Goal: Information Seeking & Learning: Find specific fact

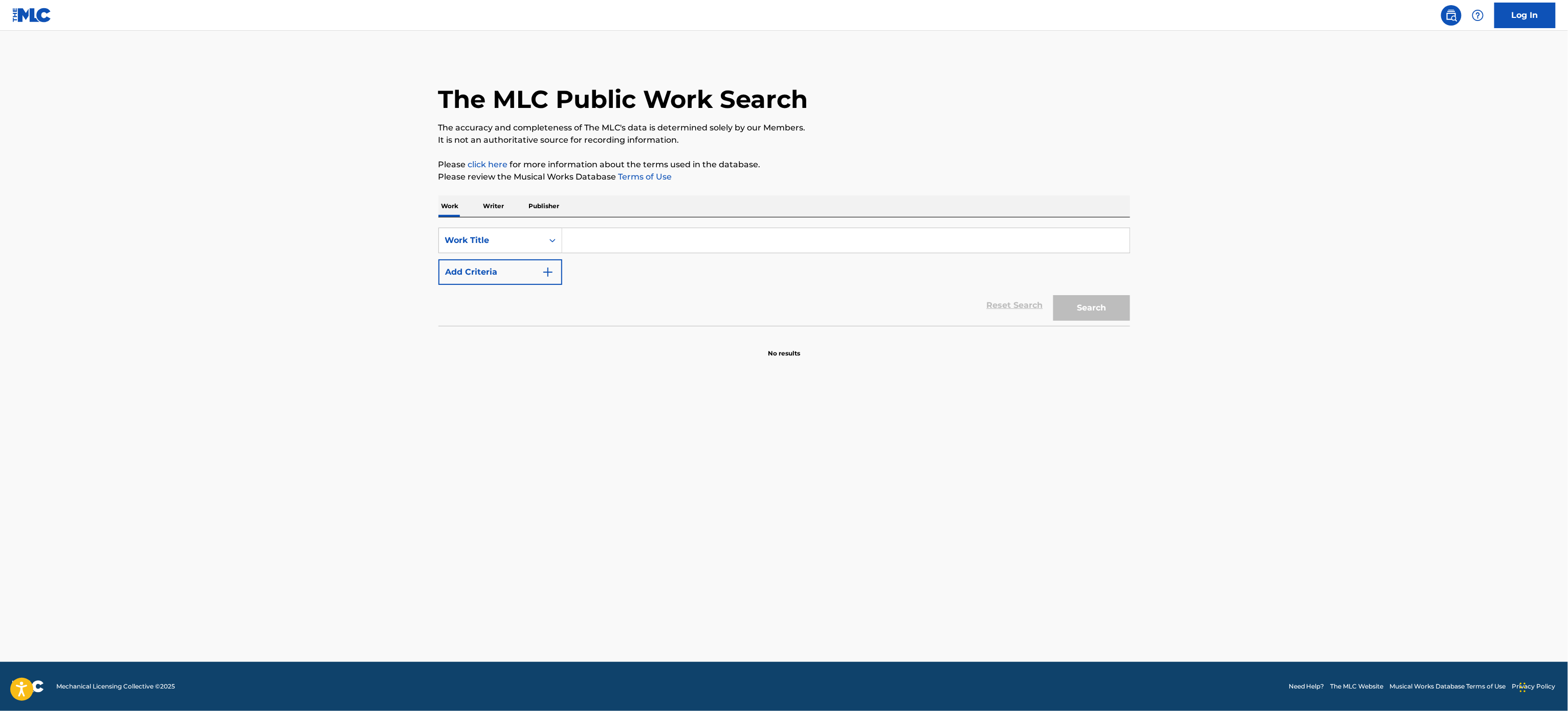
click at [718, 253] on div "Search Form" at bounding box center [846, 240] width 568 height 26
click at [727, 250] on input "Search Form" at bounding box center [846, 240] width 567 height 24
type input "a little bit lonely"
click at [509, 270] on button "Add Criteria" at bounding box center [500, 272] width 124 height 26
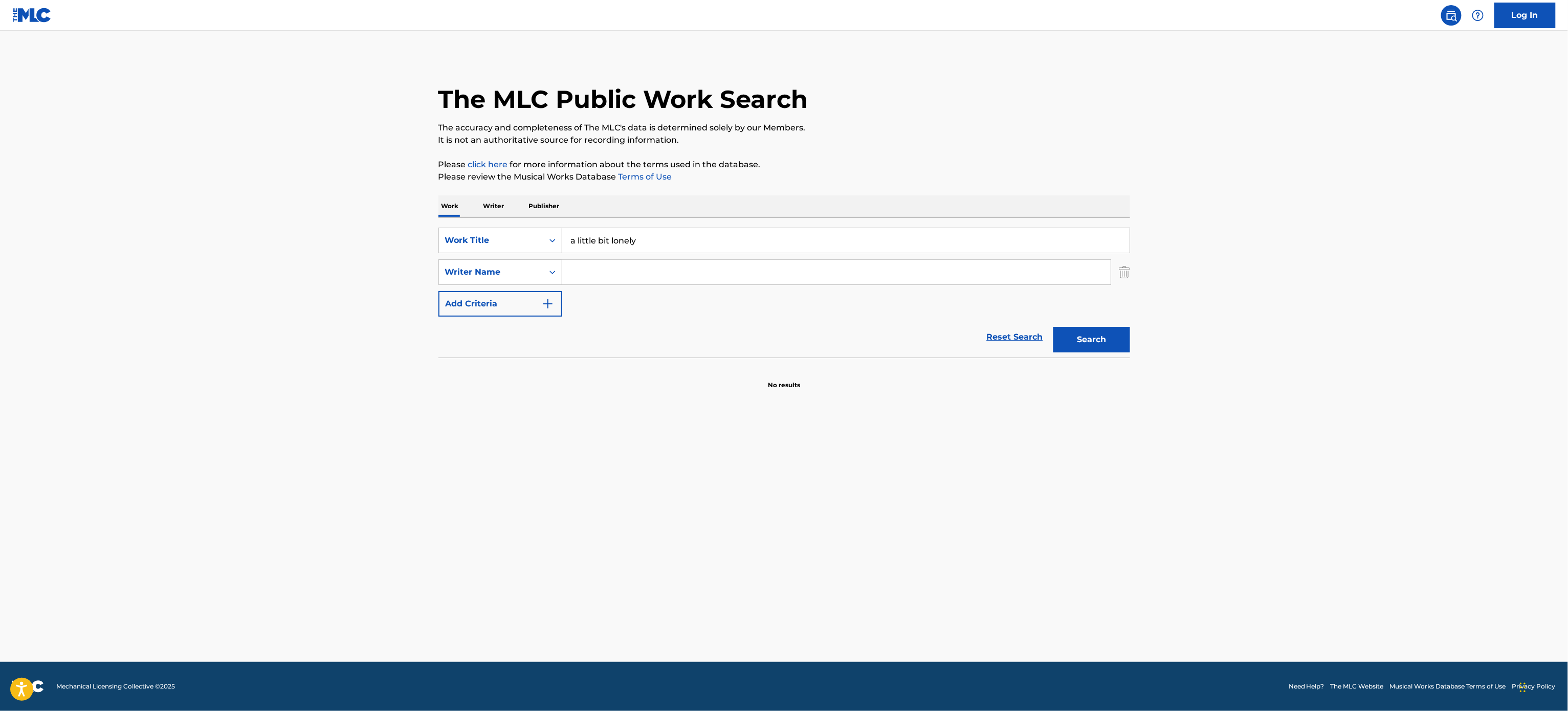
click at [663, 278] on input "Search Form" at bounding box center [836, 272] width 548 height 24
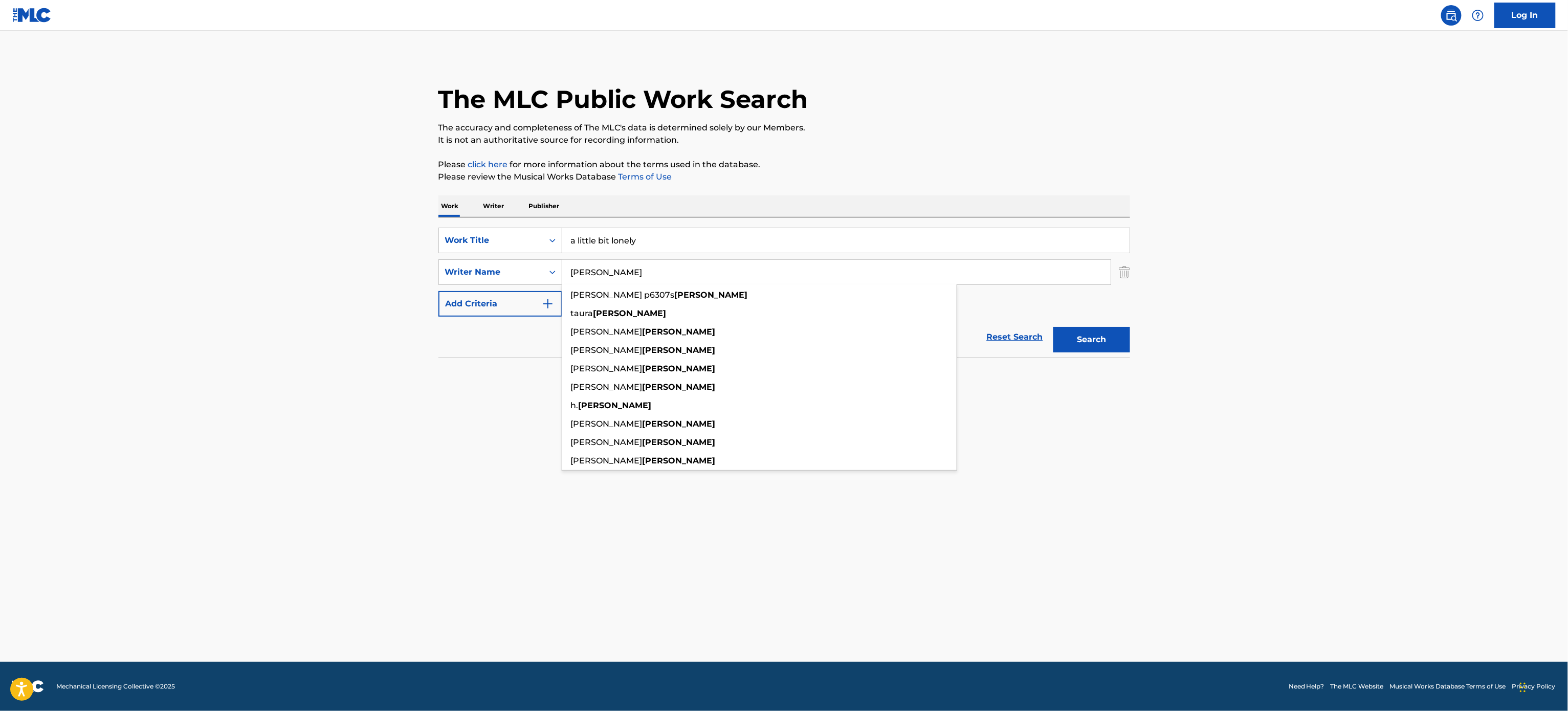
click at [1054, 327] on button "Search" at bounding box center [1092, 340] width 77 height 26
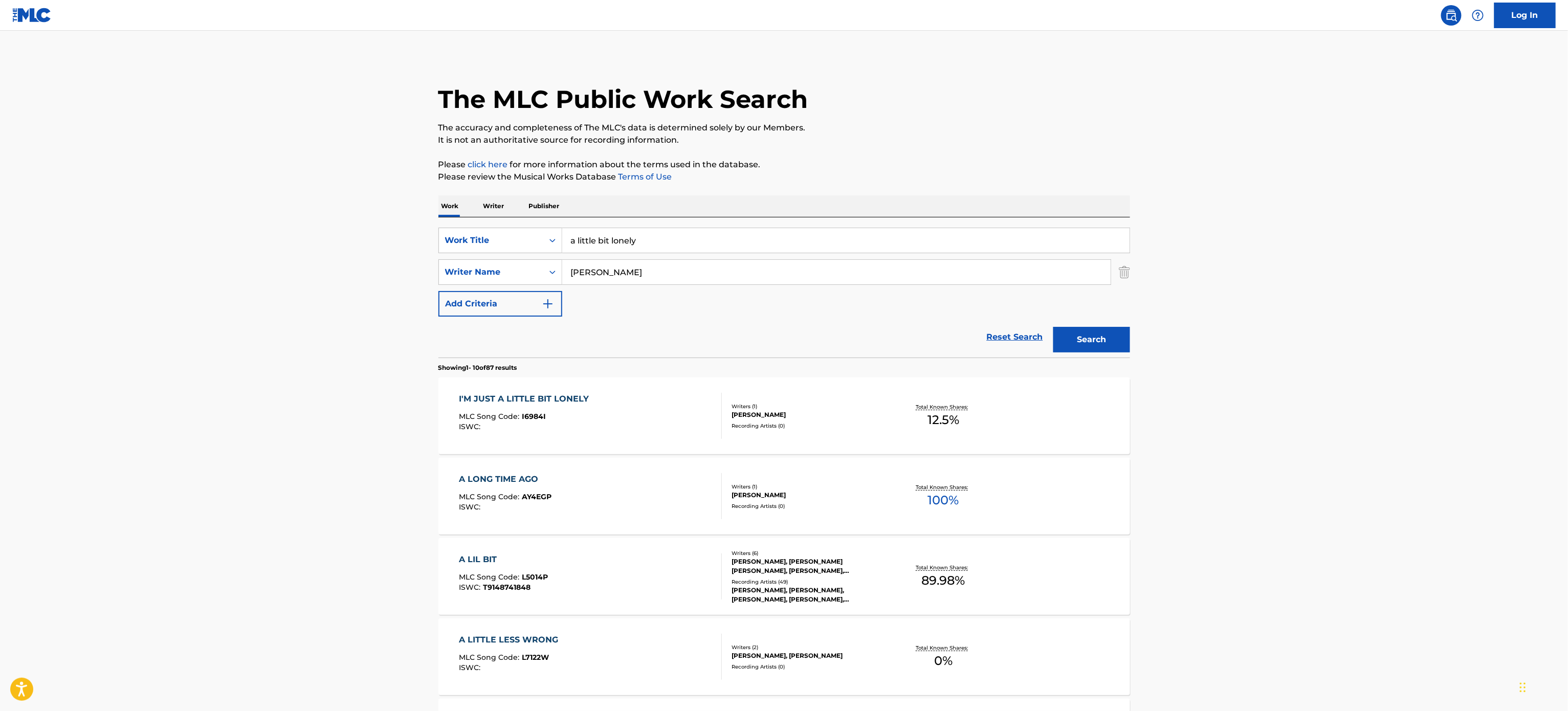
click at [1390, 508] on main "The MLC Public Work Search The accuracy and completeness of The MLC's data is d…" at bounding box center [784, 632] width 1568 height 1204
drag, startPoint x: 628, startPoint y: 260, endPoint x: 463, endPoint y: 272, distance: 165.4
click at [463, 272] on div "SearchWithCriteria77a9161a-ba2f-477f-8199-7dec02981238 Writer Name [PERSON_NAME]" at bounding box center [784, 272] width 691 height 26
paste input "Waldma"
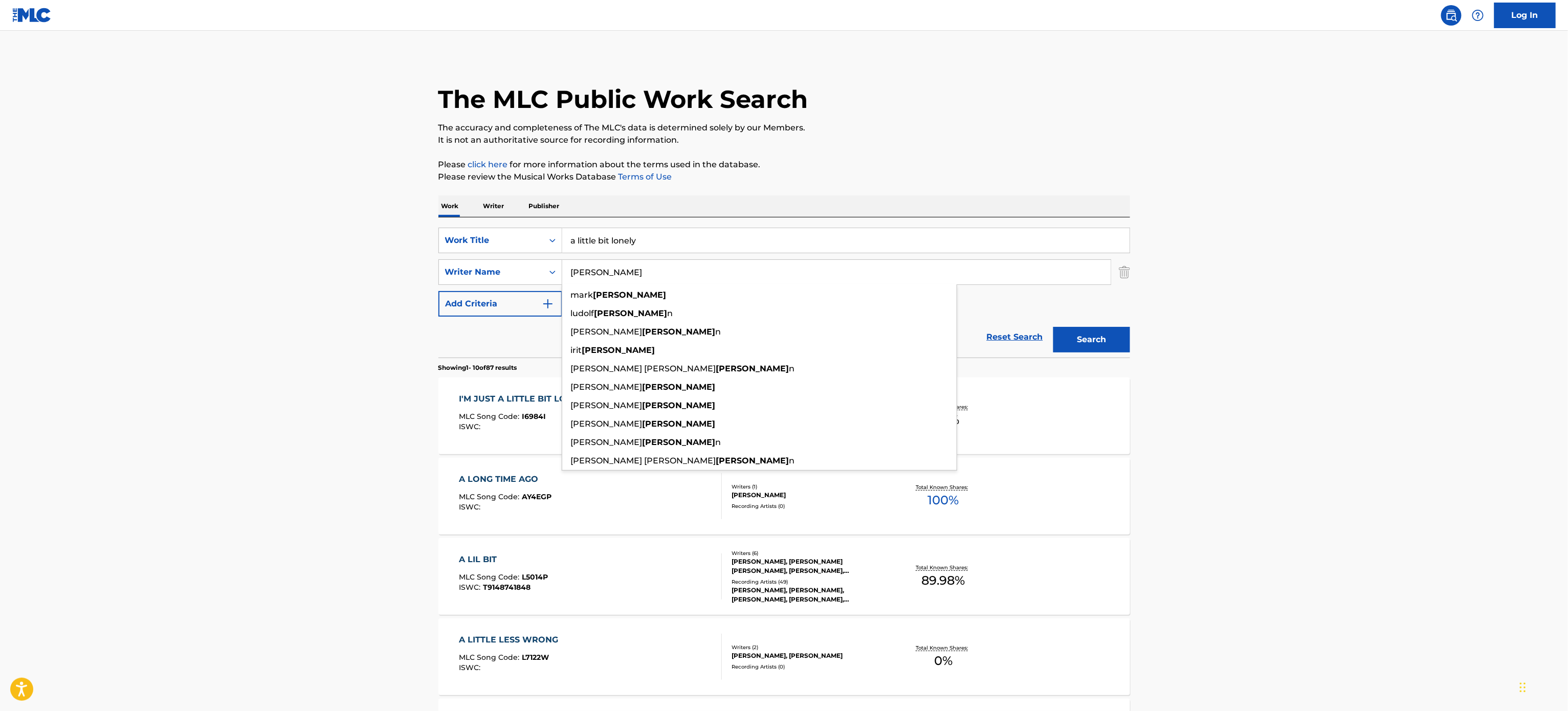
type input "[PERSON_NAME]"
click at [1213, 65] on main "The MLC Public Work Search The accuracy and completeness of The MLC's data is d…" at bounding box center [784, 632] width 1568 height 1204
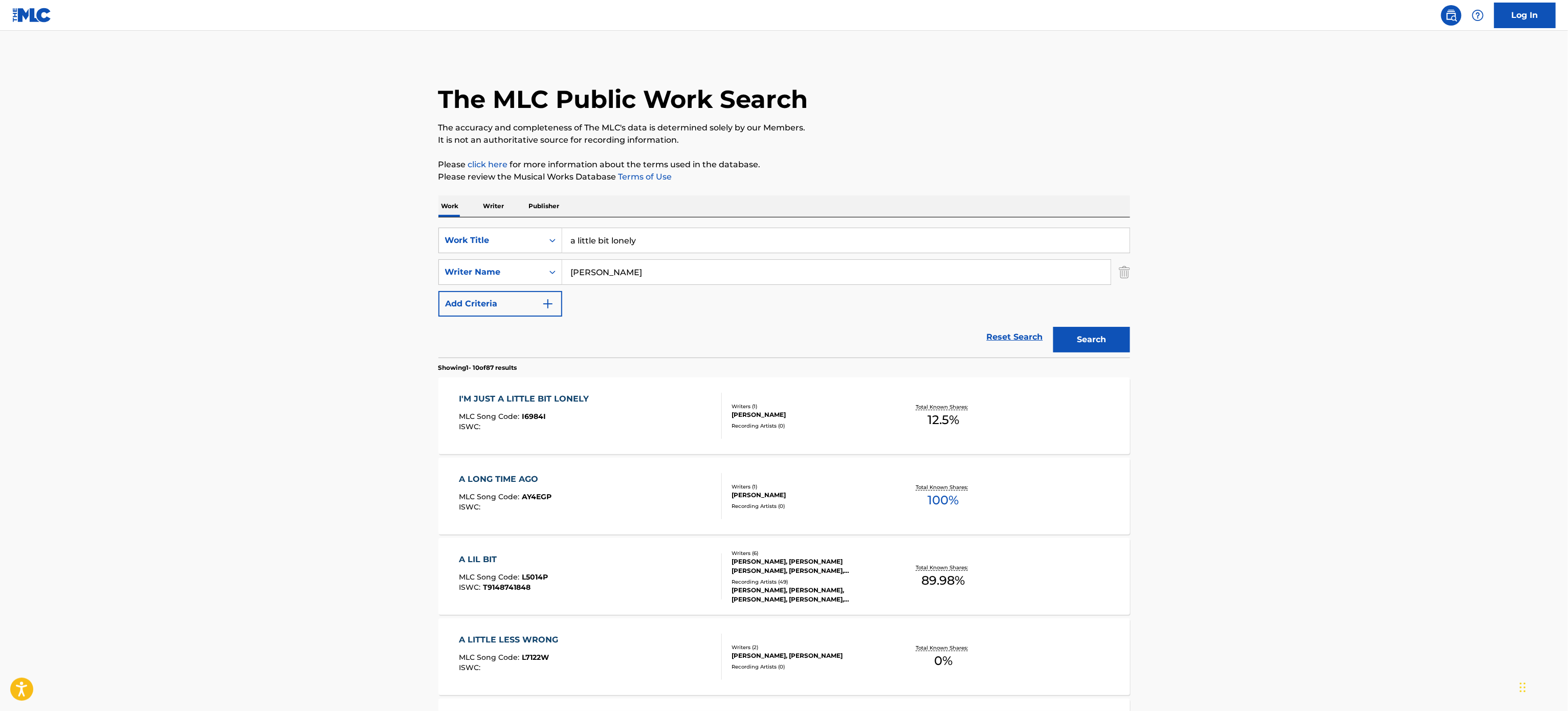
click at [1082, 343] on button "Search" at bounding box center [1092, 340] width 77 height 26
click at [573, 236] on input "a little bit lonely" at bounding box center [846, 240] width 567 height 24
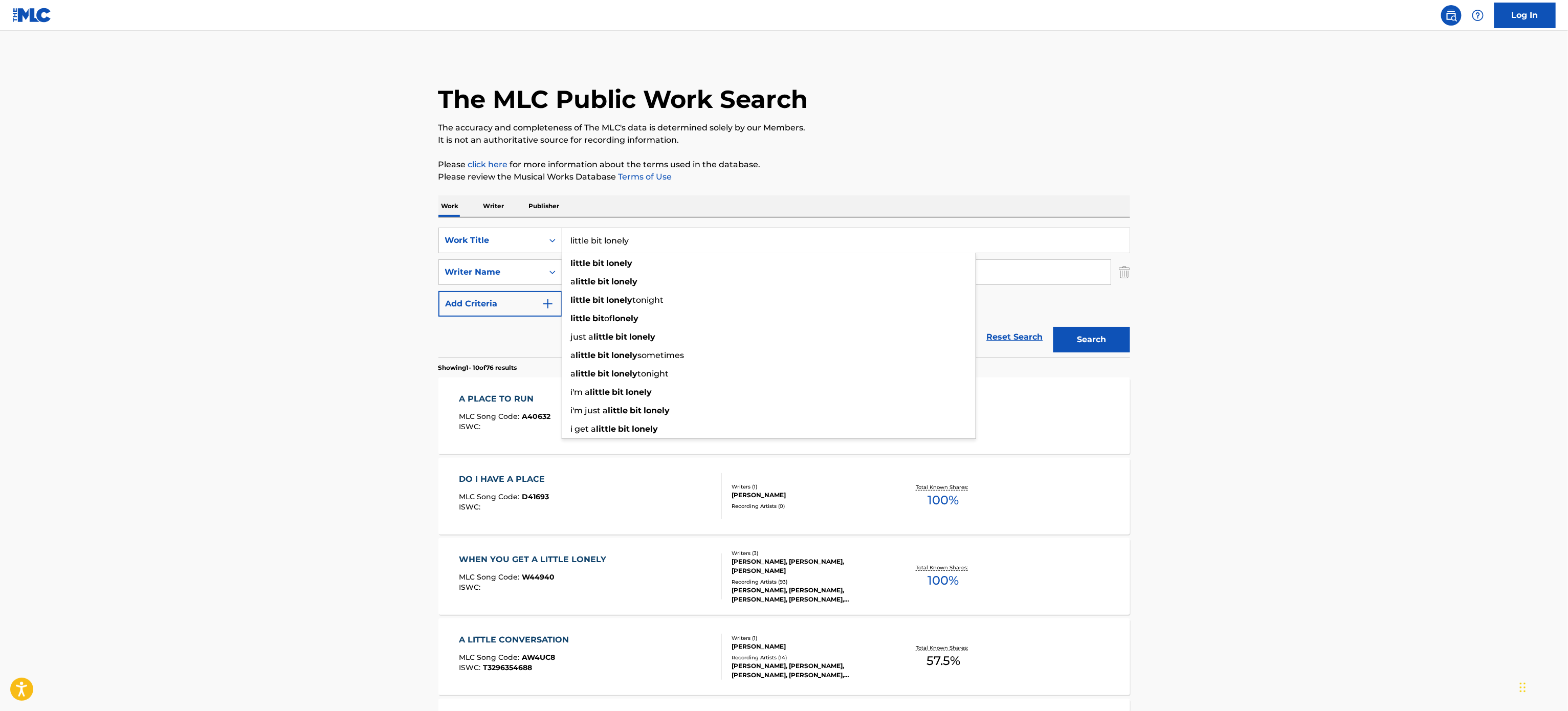
click at [1054, 327] on button "Search" at bounding box center [1092, 340] width 77 height 26
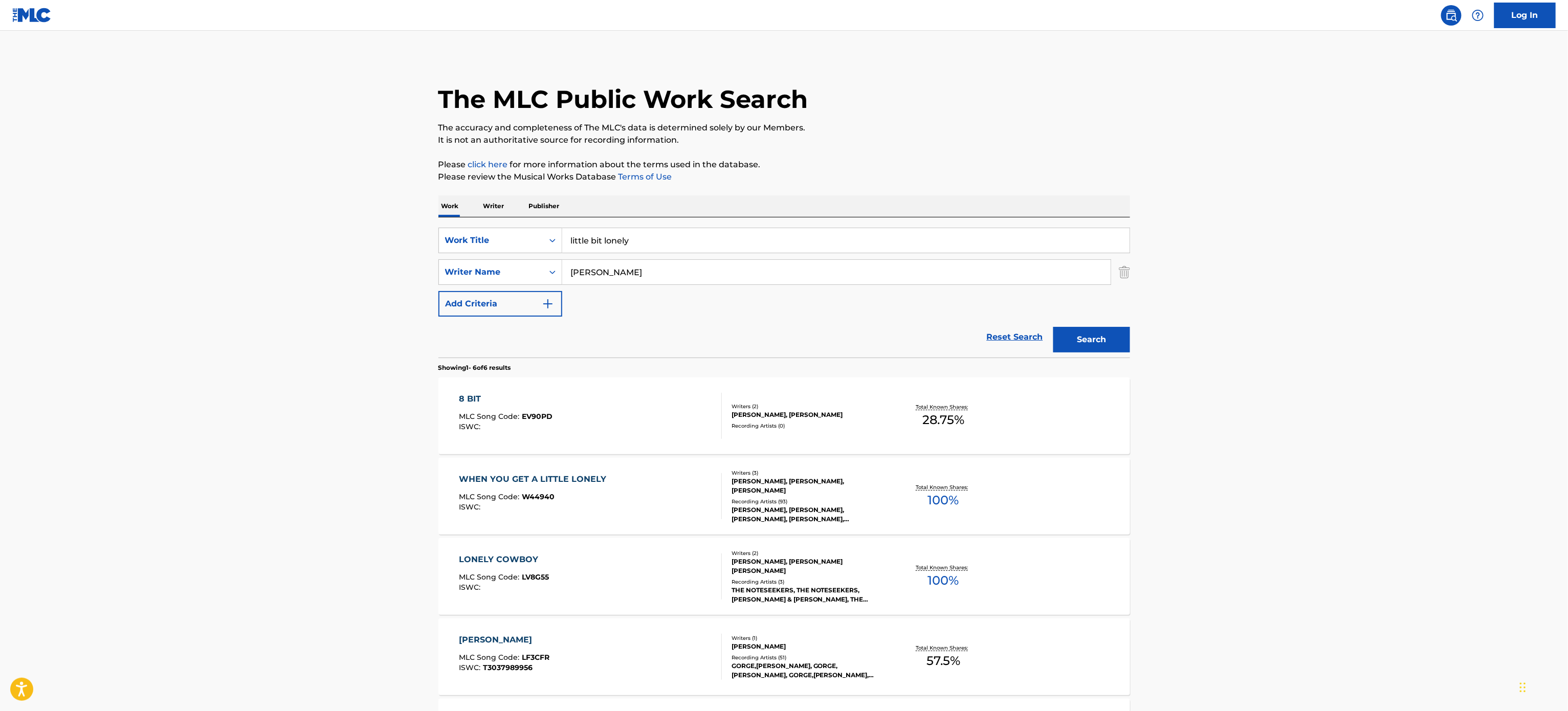
click at [887, 162] on p "Please click here for more information about the terms used in the database." at bounding box center [784, 165] width 691 height 12
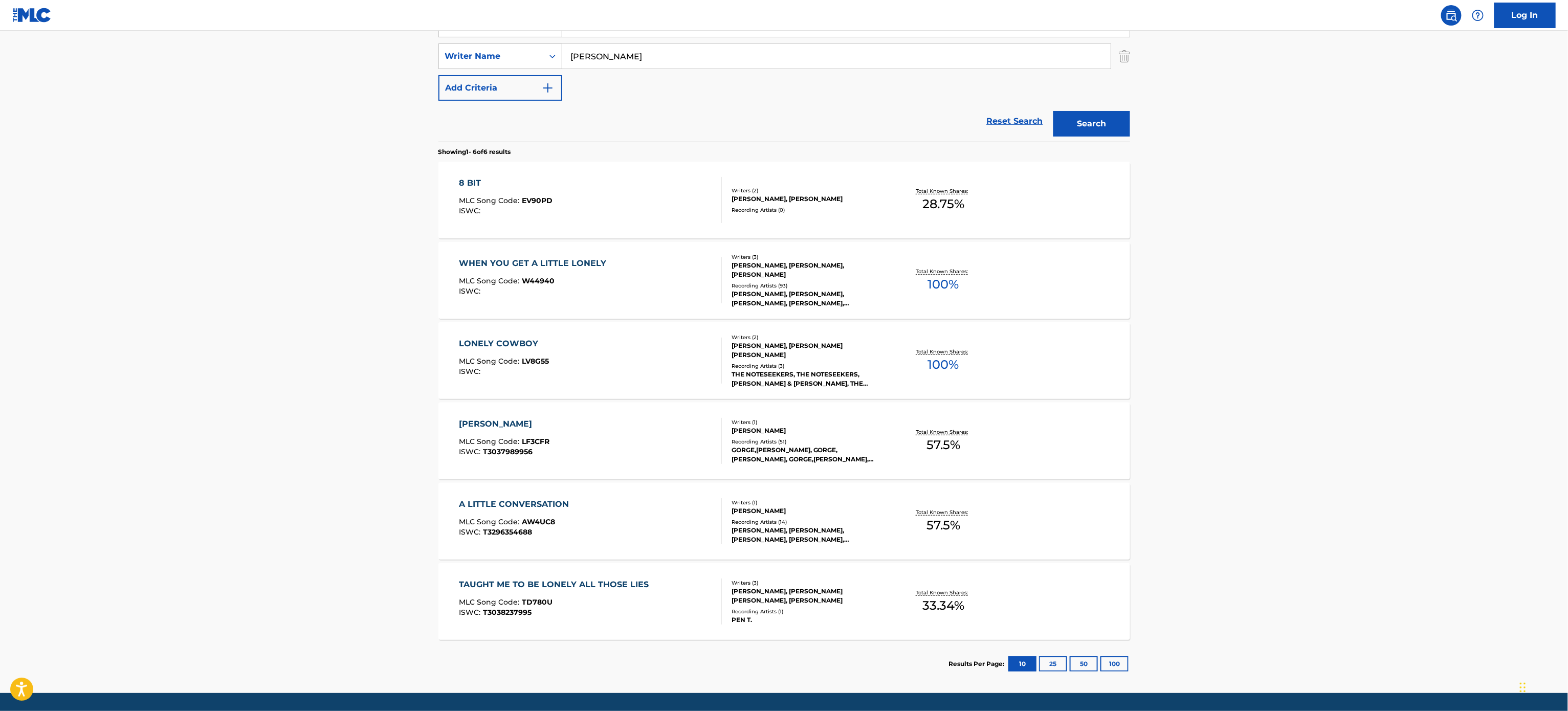
scroll to position [225, 0]
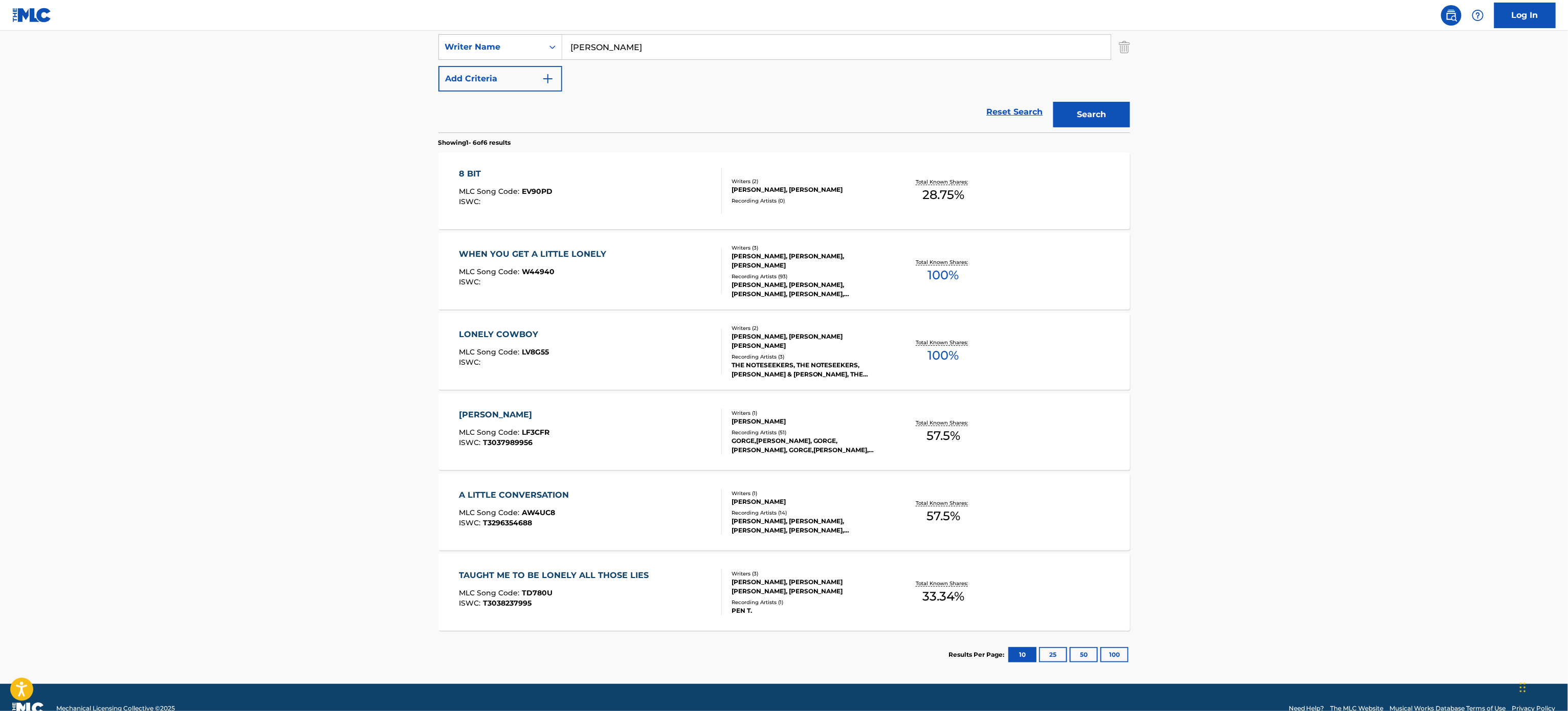
click at [663, 94] on div "Reset Search Search" at bounding box center [784, 111] width 691 height 41
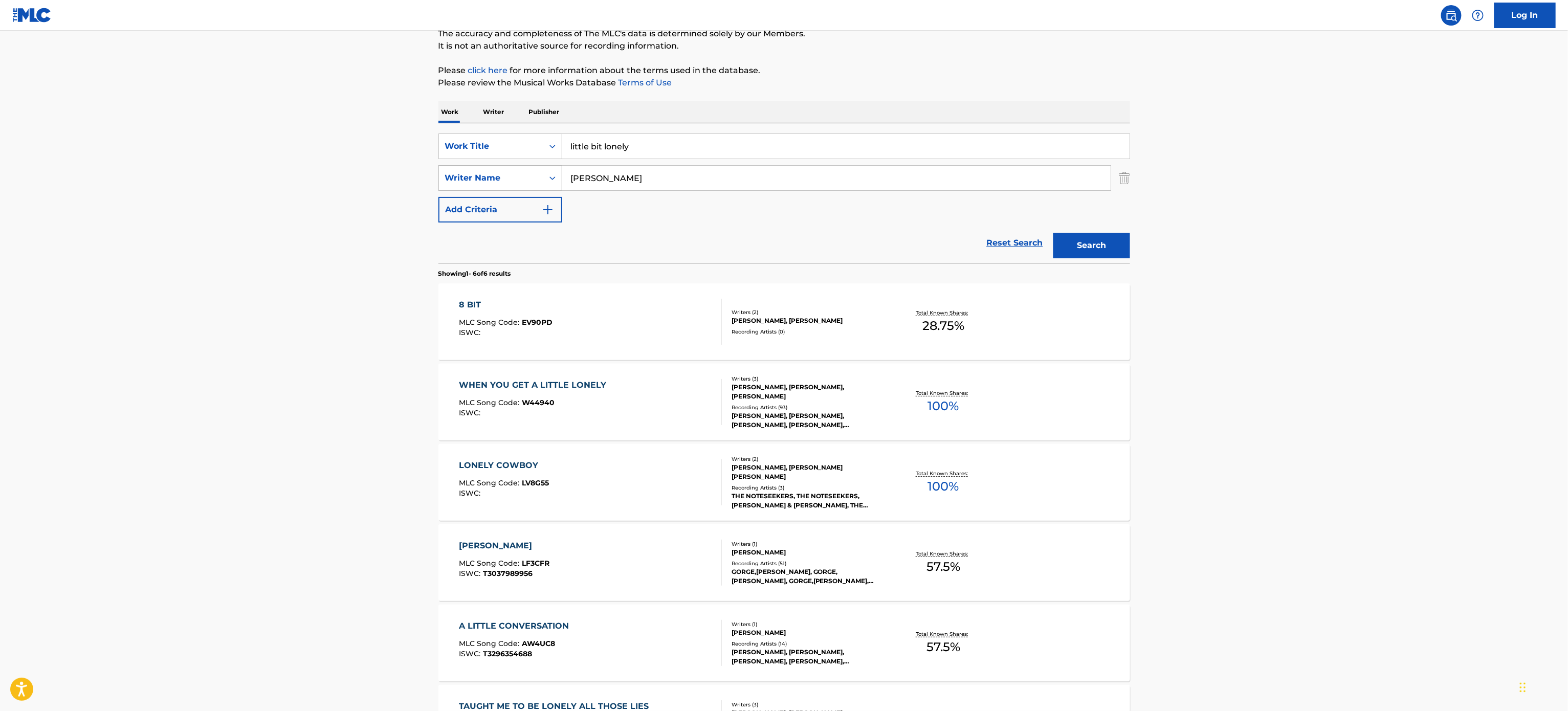
drag, startPoint x: 565, startPoint y: 163, endPoint x: 485, endPoint y: 165, distance: 80.0
click at [485, 165] on div "SearchWithCriteriafb50c734-ef61-4ae4-aab5-fa05b02a8be2 Work Title little bit lo…" at bounding box center [784, 178] width 691 height 89
paste input "After All"
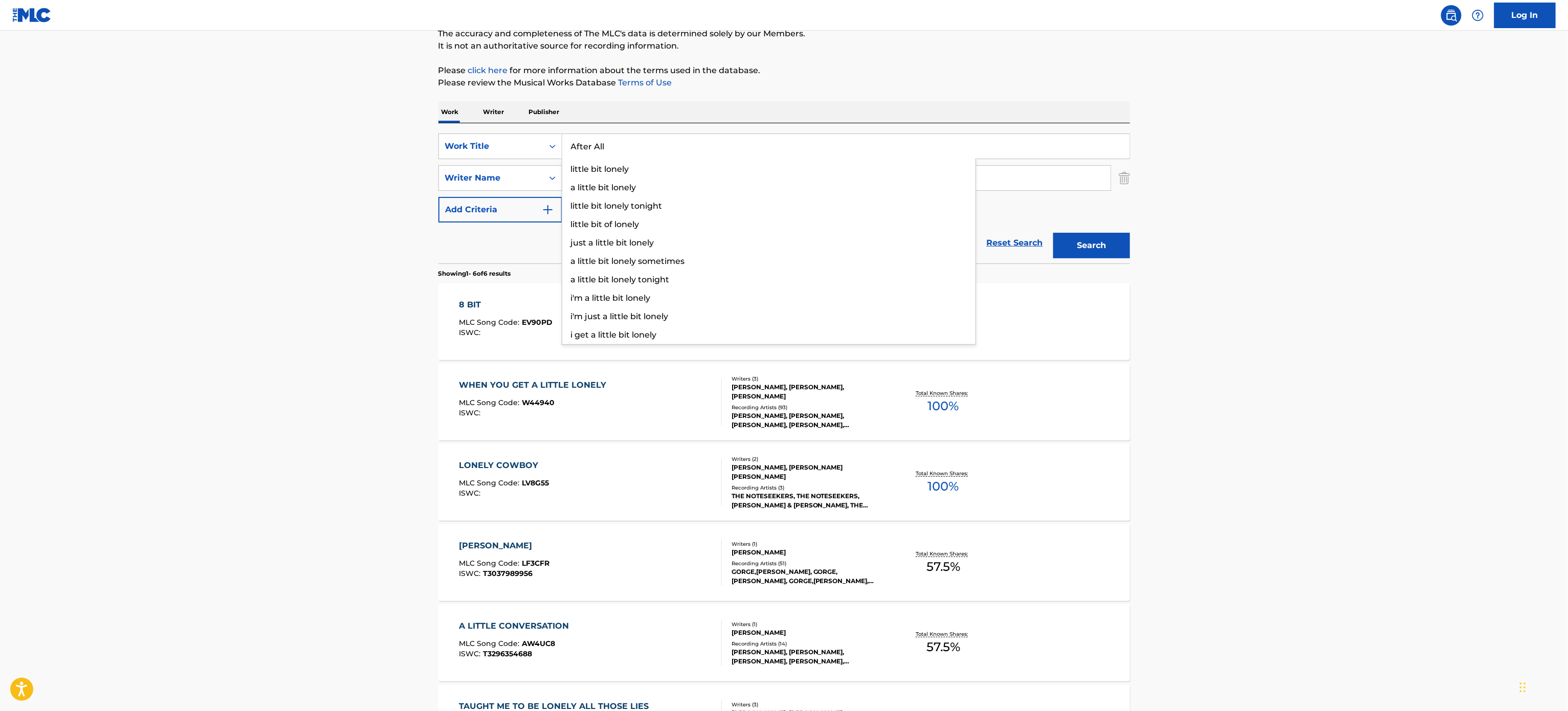
type input "After All"
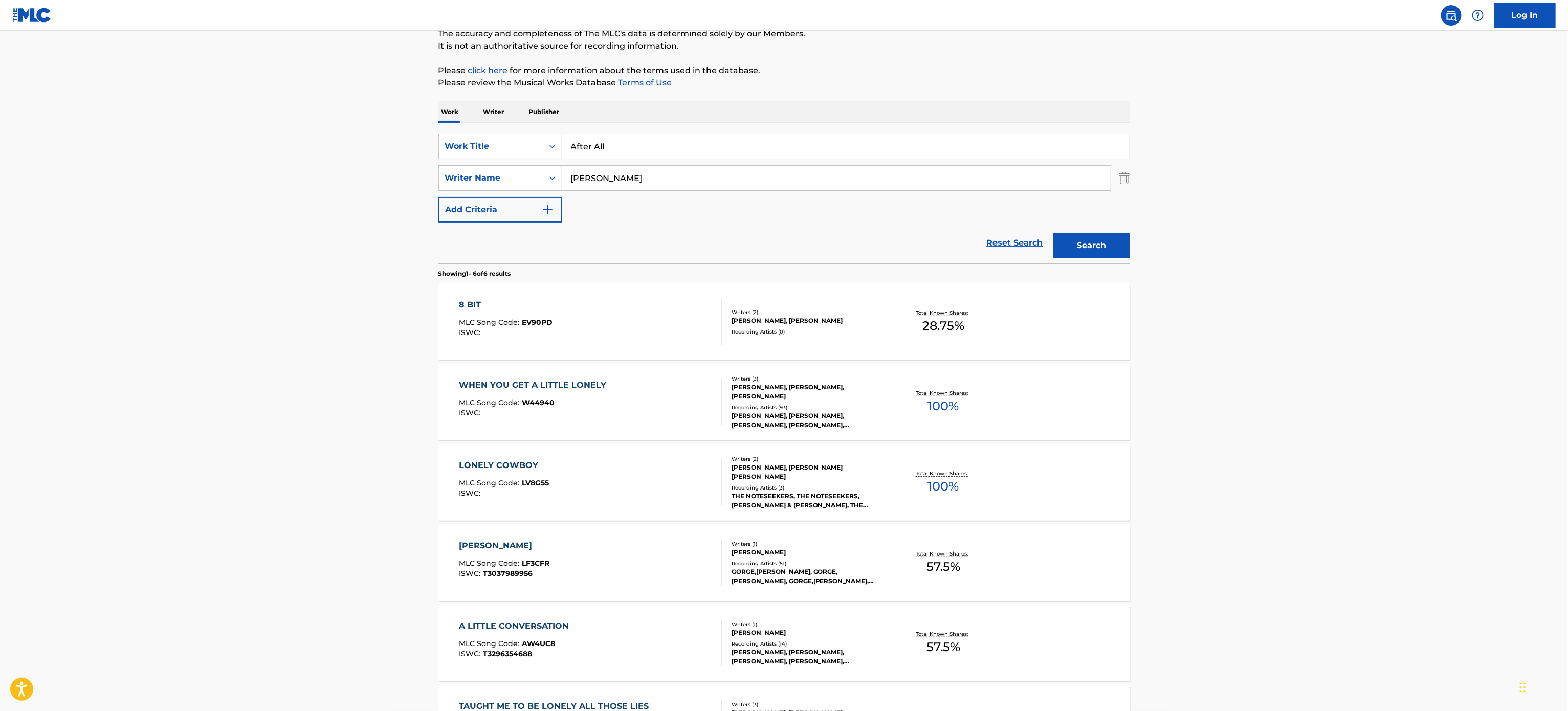
click at [1306, 208] on main "The MLC Public Work Search The accuracy and completeness of The MLC's data is d…" at bounding box center [784, 376] width 1568 height 878
drag, startPoint x: 559, startPoint y: 195, endPoint x: 435, endPoint y: 201, distance: 124.1
click at [435, 201] on div "The MLC Public Work Search The accuracy and completeness of The MLC's data is d…" at bounding box center [784, 386] width 716 height 848
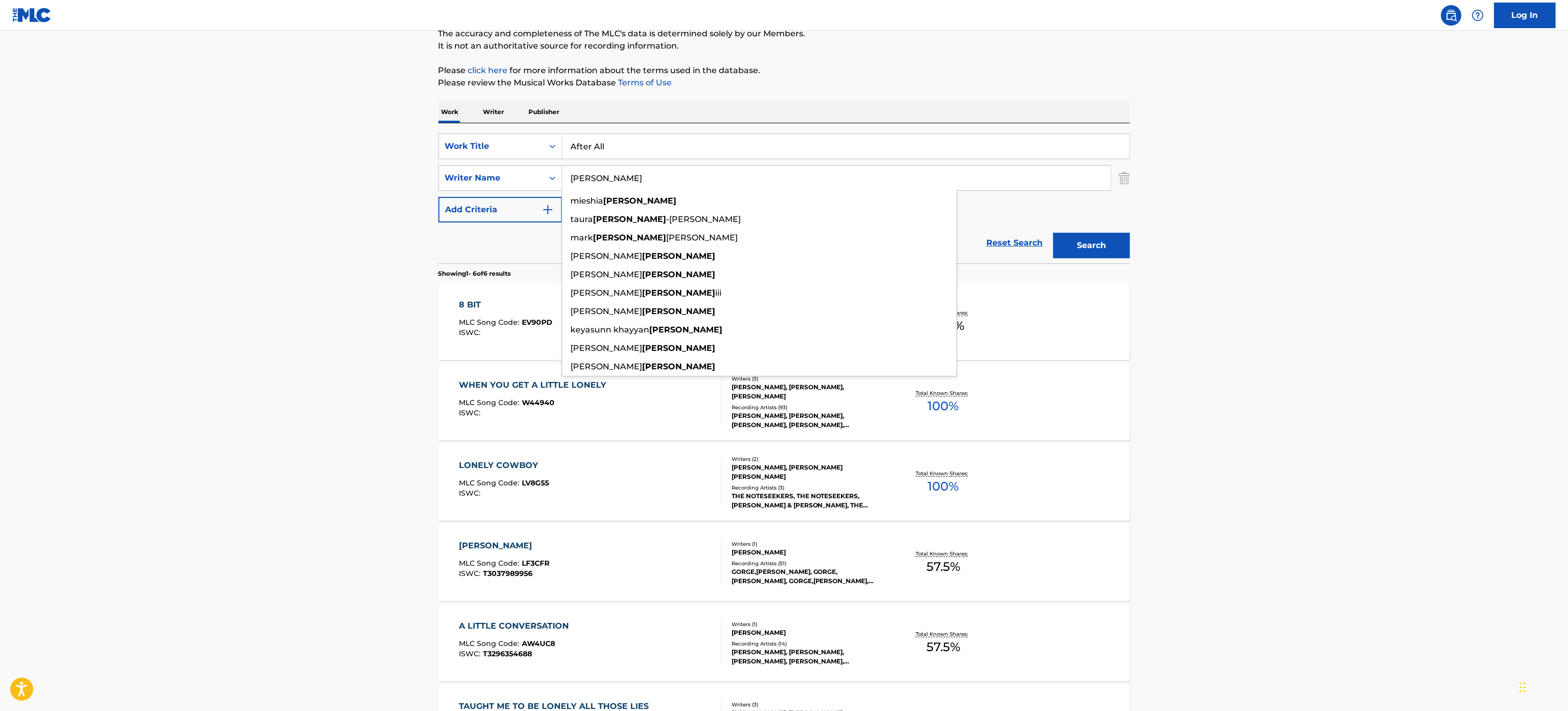
type input "[PERSON_NAME]"
click at [1054, 233] on button "Search" at bounding box center [1092, 245] width 77 height 26
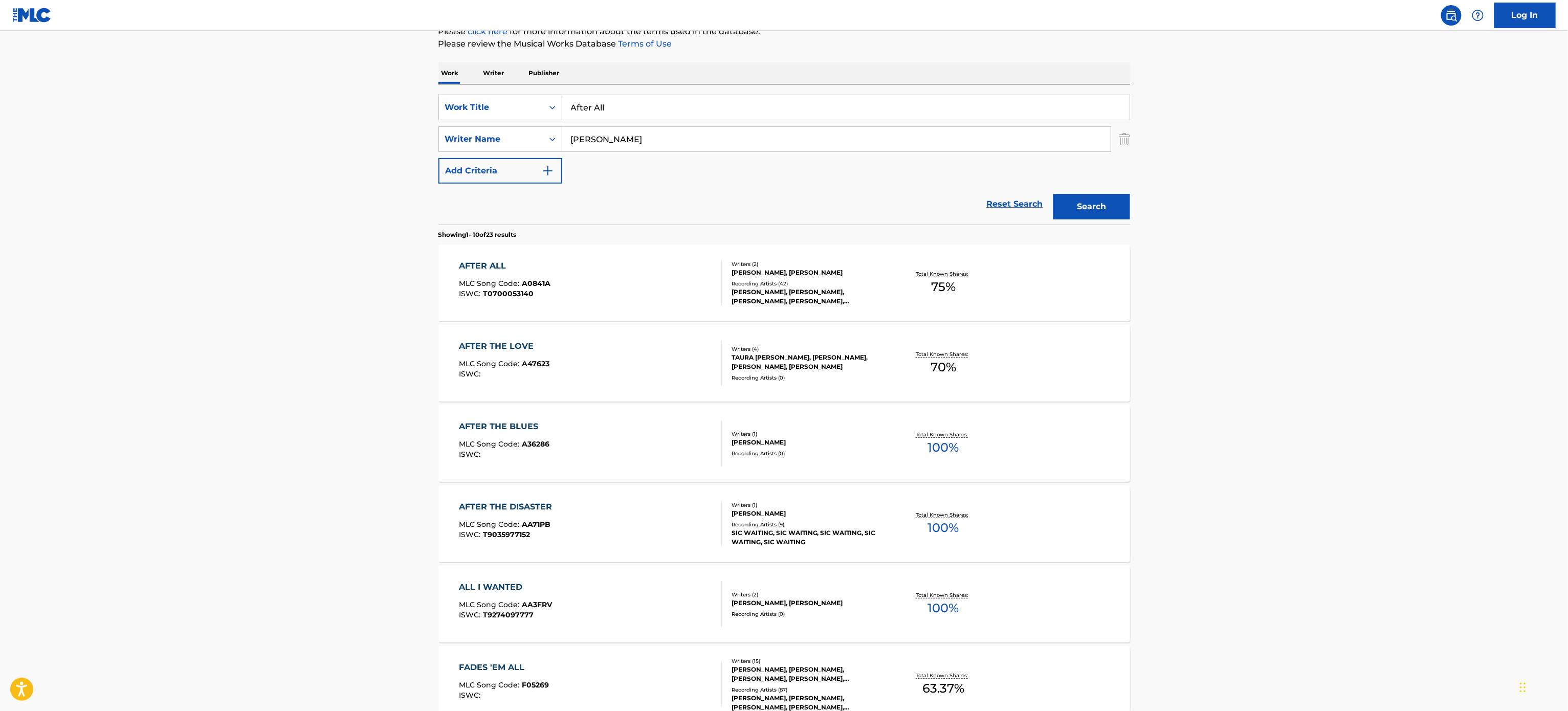
scroll to position [134, 0]
click at [600, 263] on div "AFTER ALL MLC Song Code : A0841A ISWC : T0700053140" at bounding box center [590, 282] width 263 height 46
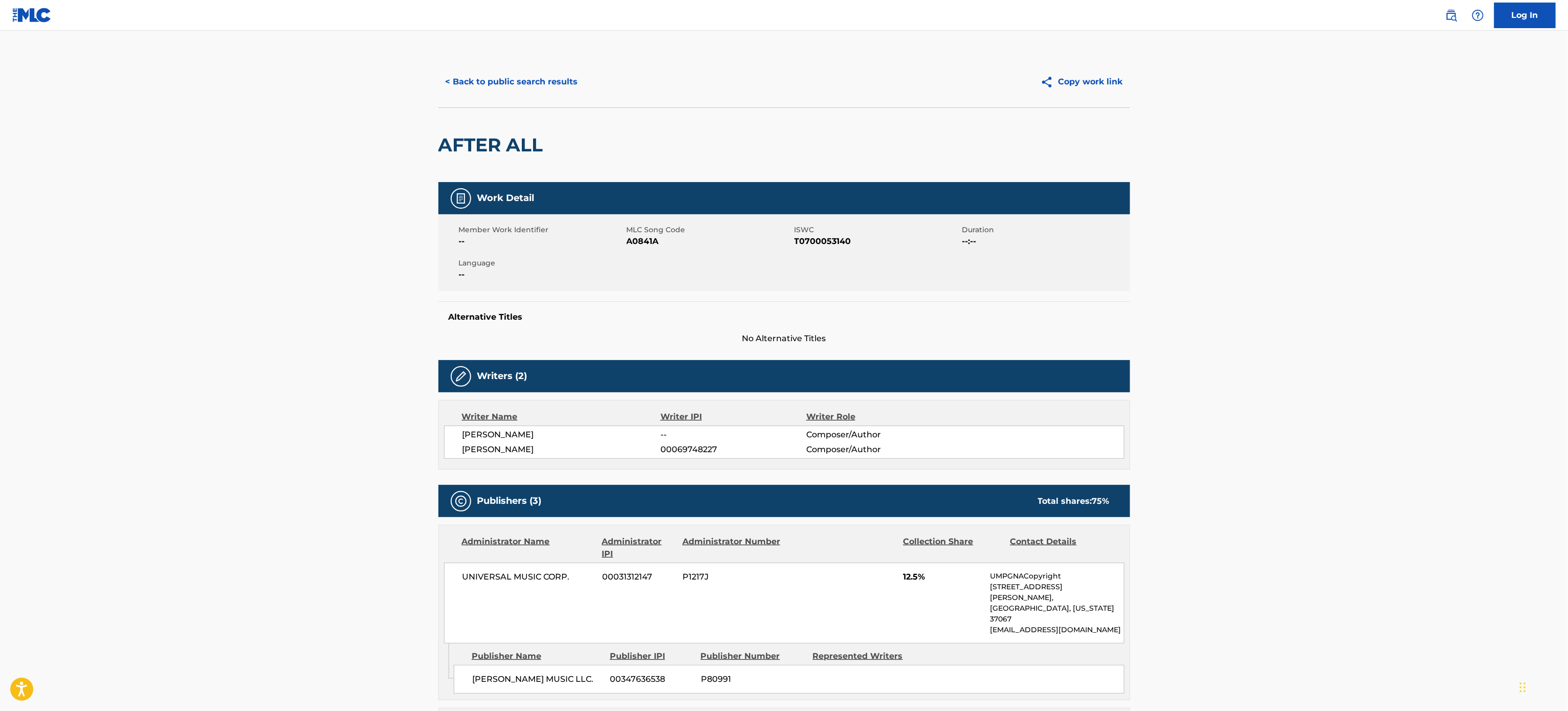
click at [490, 88] on button "< Back to public search results" at bounding box center [511, 82] width 147 height 26
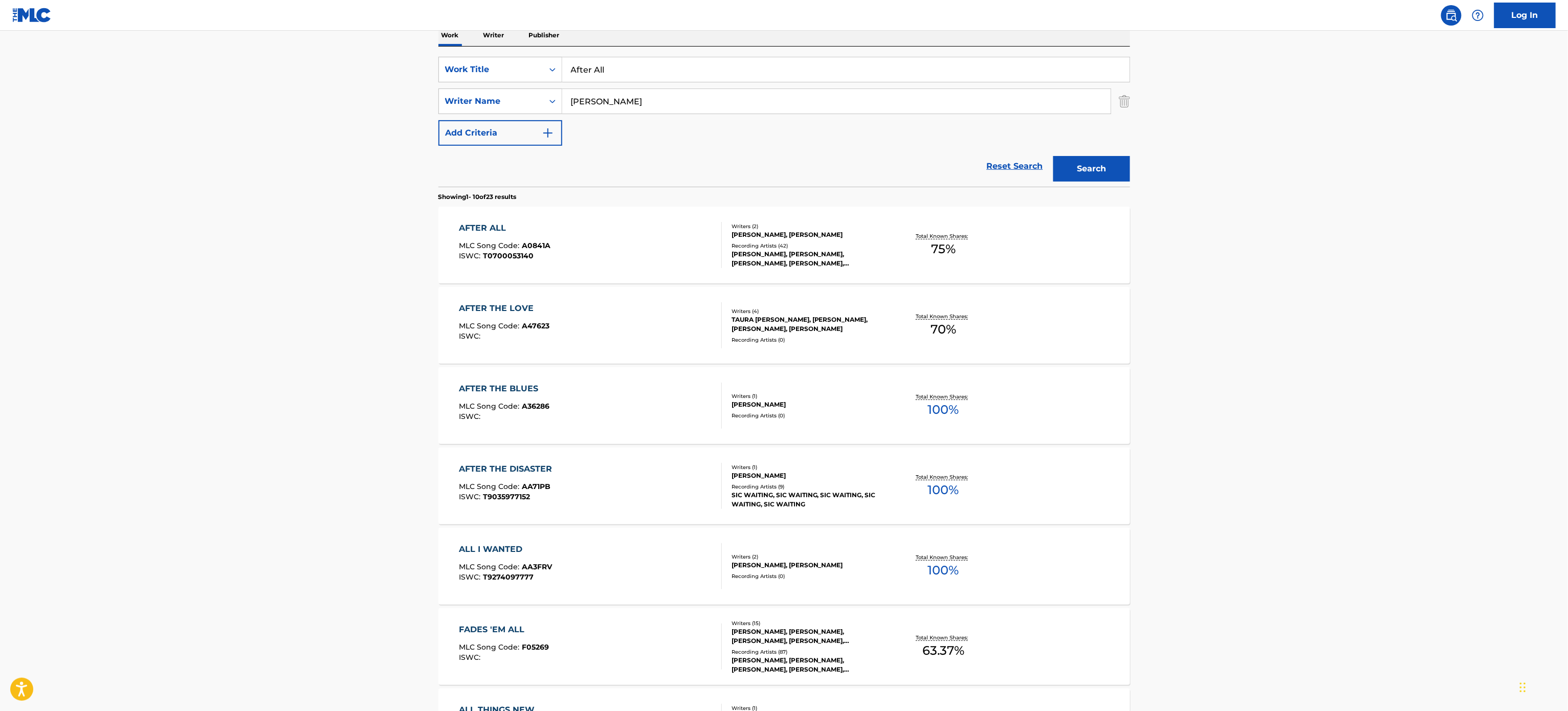
scroll to position [170, 0]
click at [662, 75] on input "After All" at bounding box center [846, 71] width 567 height 24
paste input "It's All Up To You"
click at [662, 75] on input "After All" at bounding box center [846, 71] width 567 height 24
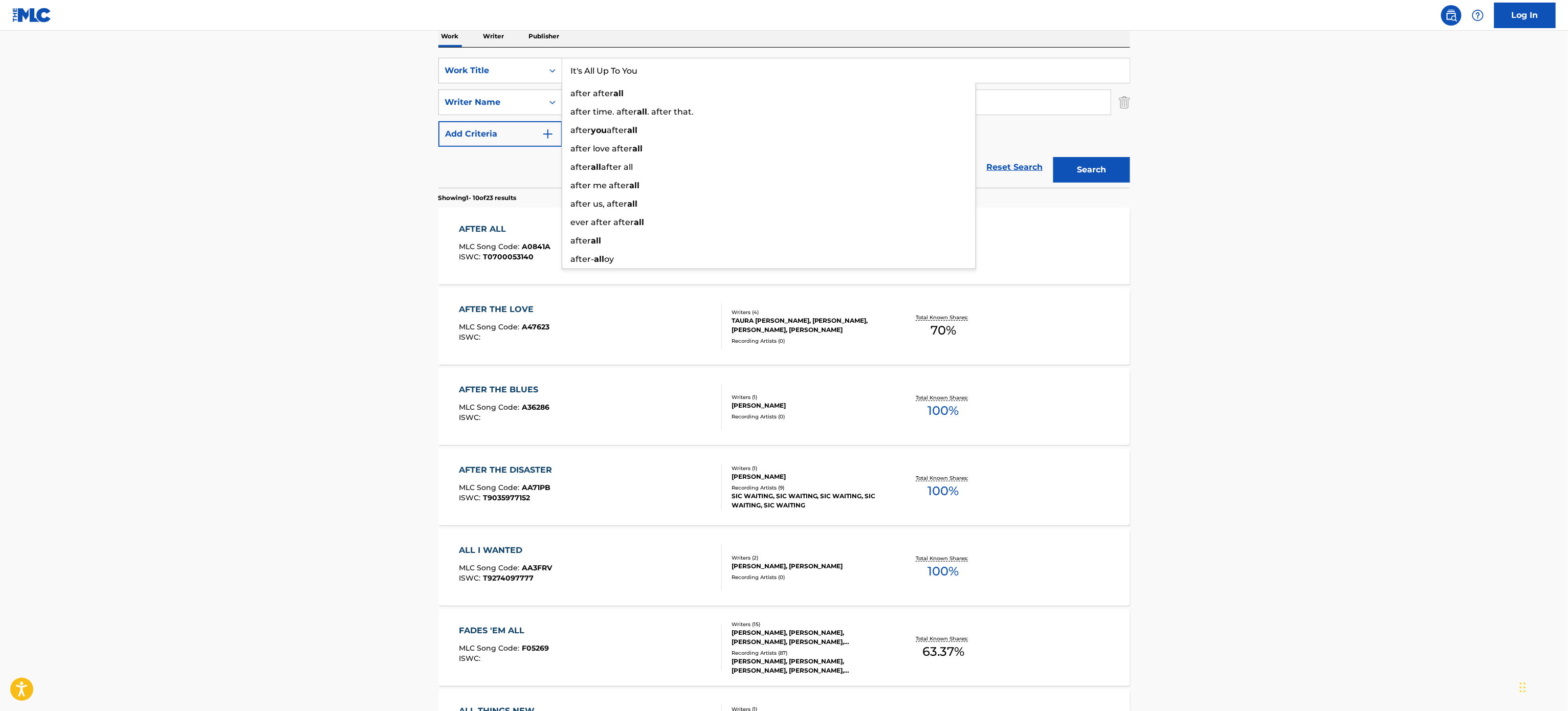
type input "It's All Up To You"
click at [1054, 157] on button "Search" at bounding box center [1092, 170] width 77 height 26
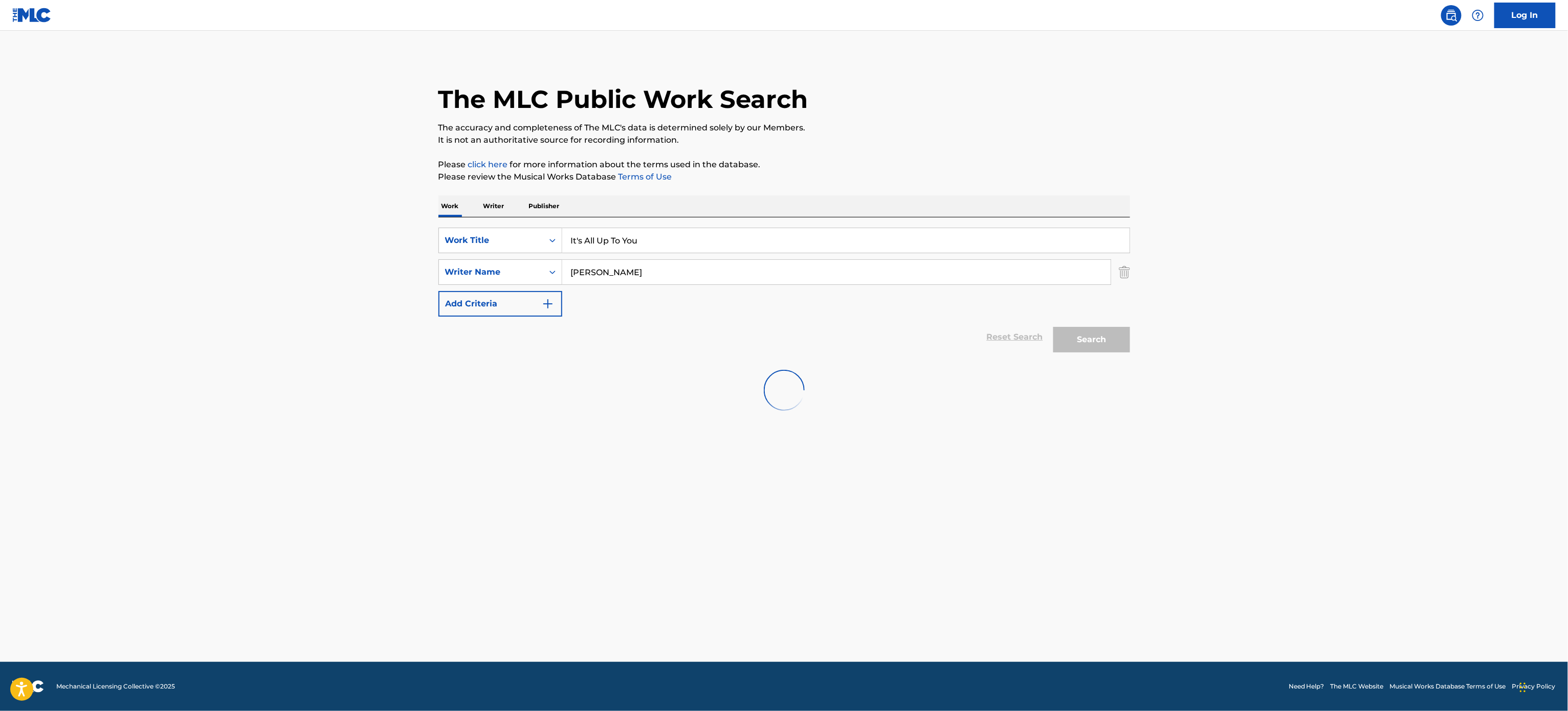
scroll to position [0, 0]
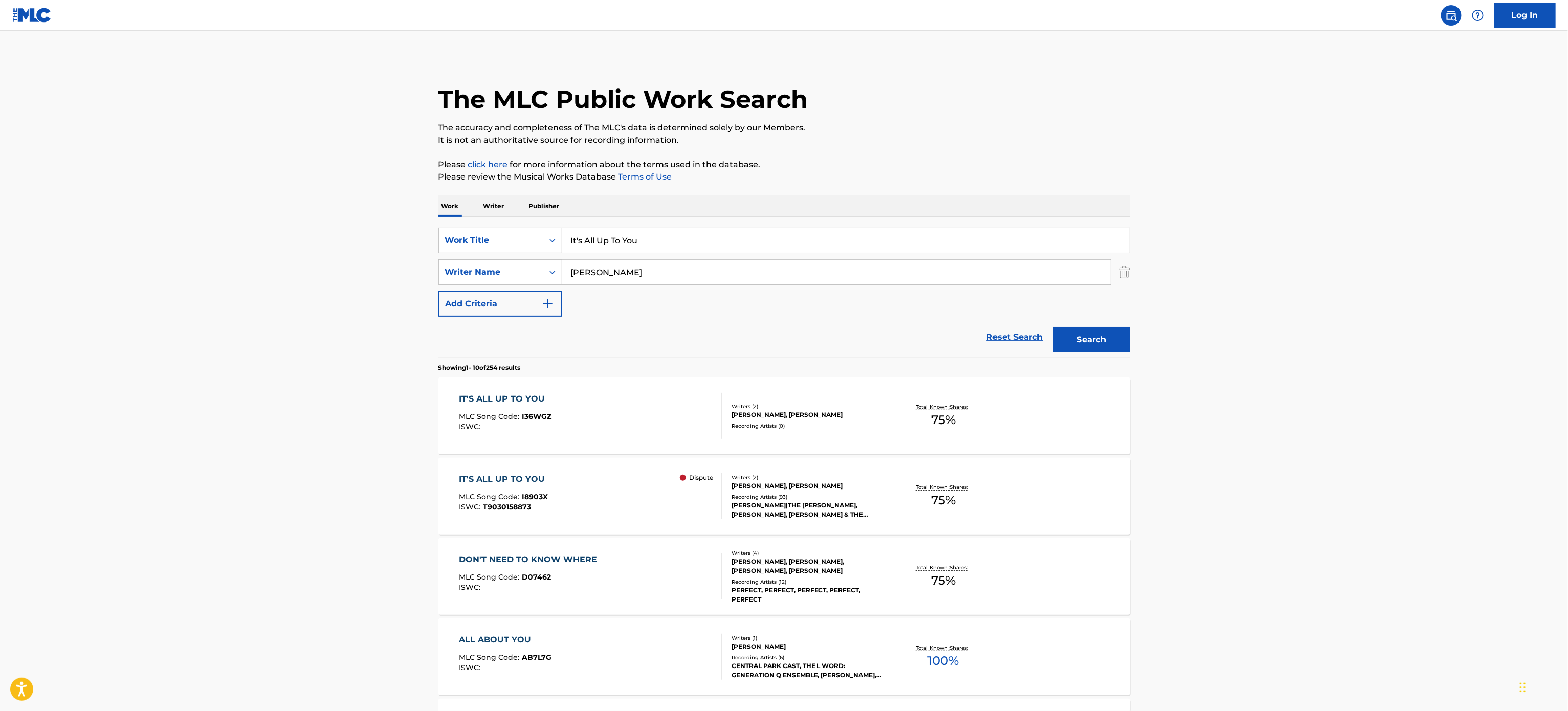
click at [194, 416] on main "The MLC Public Work Search The accuracy and completeness of The MLC's data is d…" at bounding box center [784, 632] width 1568 height 1204
click at [959, 503] on div "Total Known Shares: 75 %" at bounding box center [943, 496] width 115 height 31
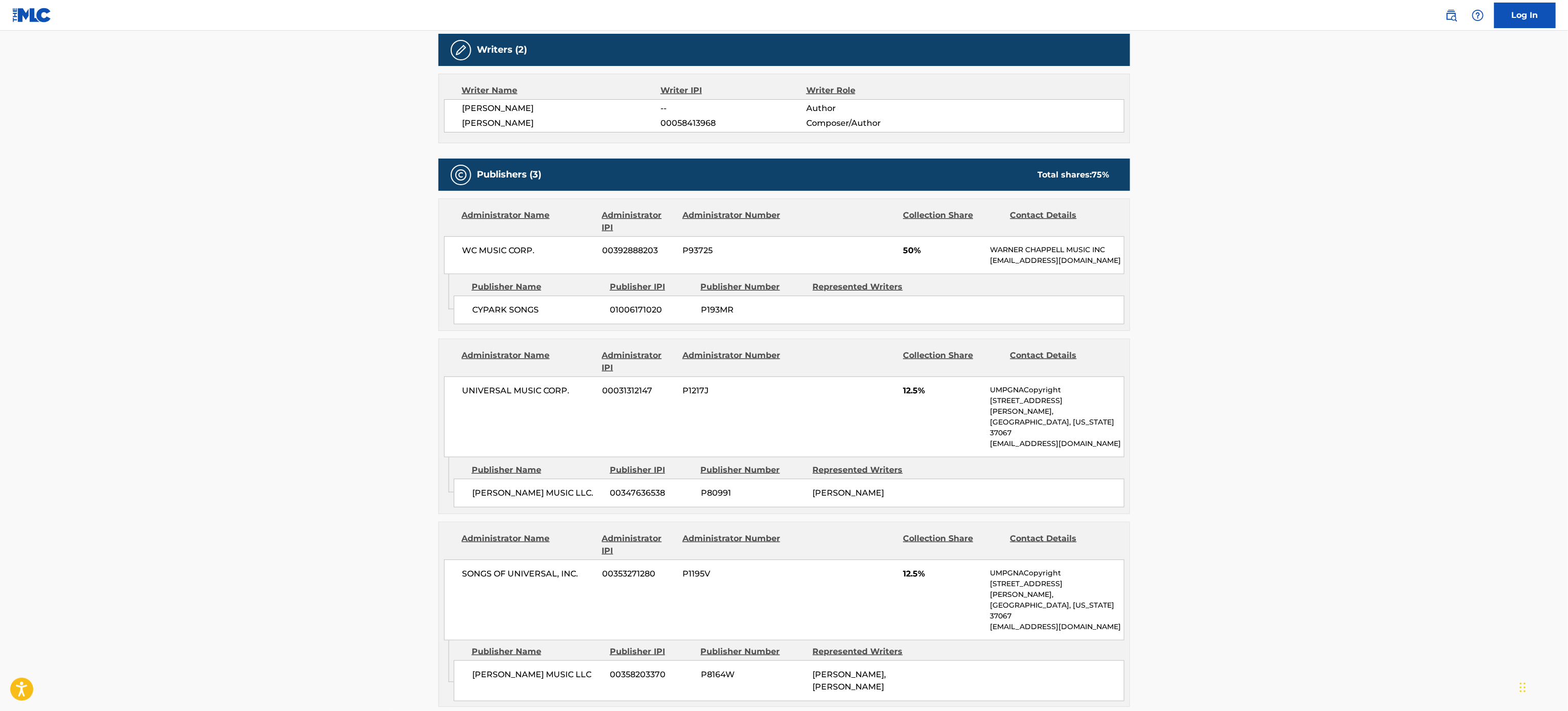
scroll to position [327, 0]
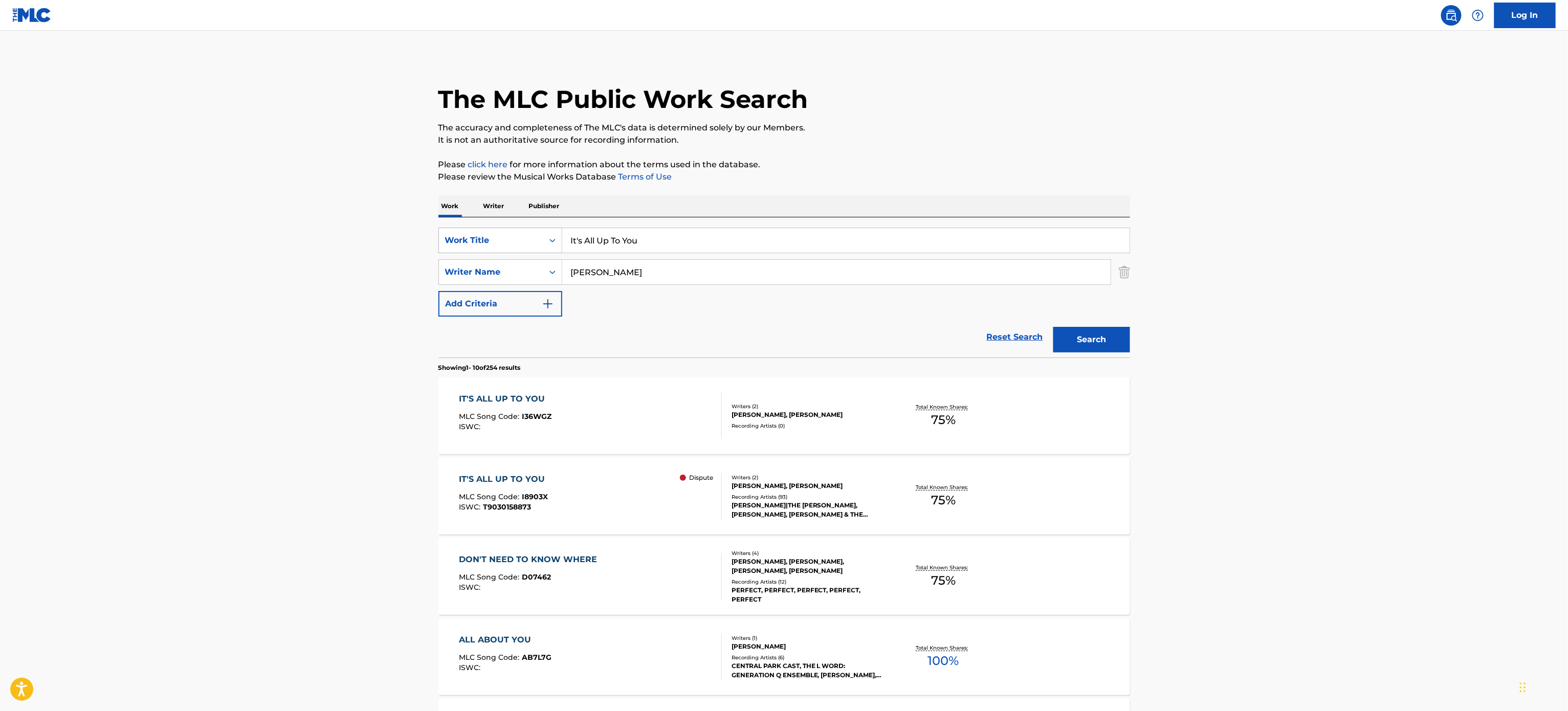
drag, startPoint x: 663, startPoint y: 239, endPoint x: 464, endPoint y: 247, distance: 199.2
click at [464, 247] on div "SearchWithCriteriafb50c734-ef61-4ae4-aab5-fa05b02a8be2 Work Title It's All Up T…" at bounding box center [784, 240] width 691 height 26
click at [898, 195] on div "Work Writer Publisher" at bounding box center [784, 206] width 691 height 21
click at [1078, 339] on button "Search" at bounding box center [1092, 340] width 77 height 26
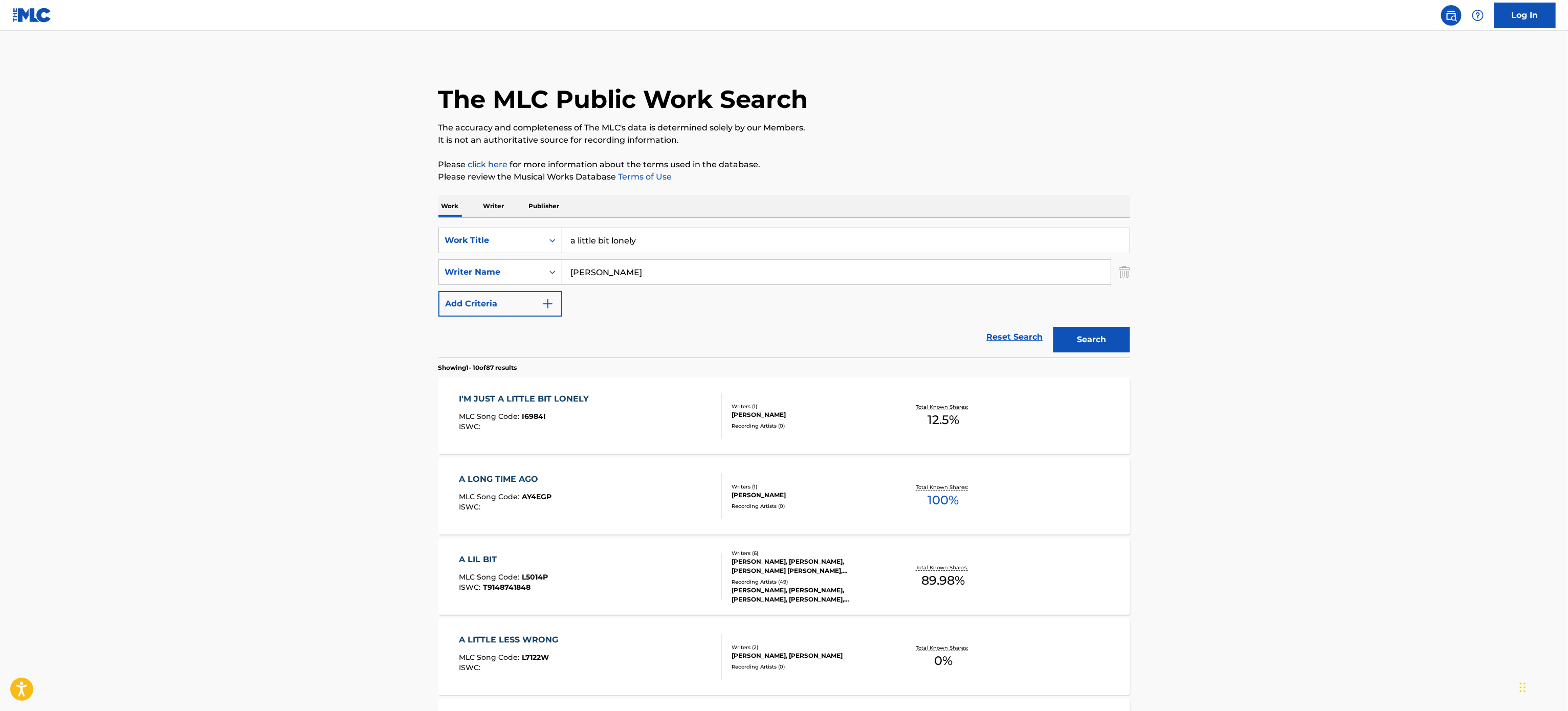
scroll to position [1, 0]
click at [576, 237] on input "a little bit lonely" at bounding box center [846, 240] width 567 height 24
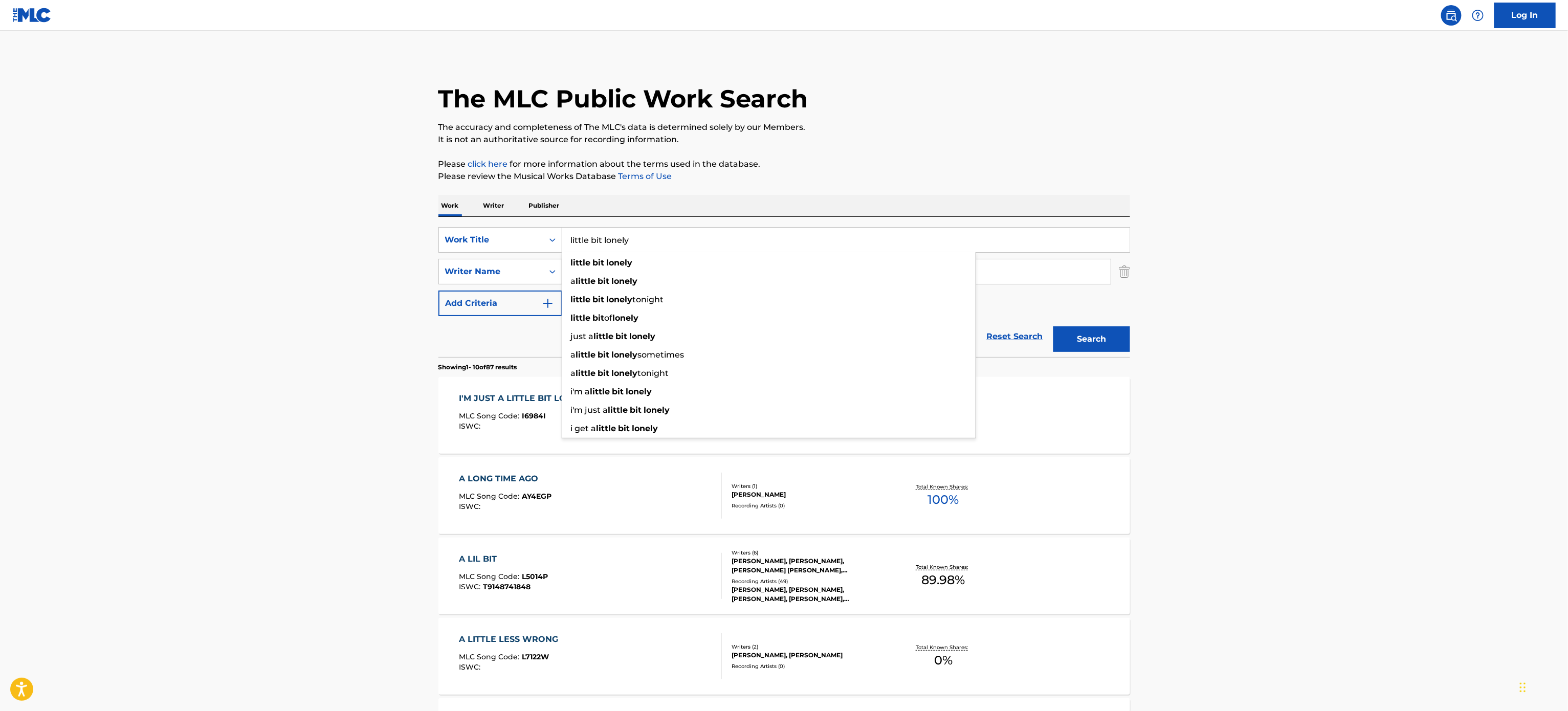
type input "little bit lonely"
click at [1054, 326] on button "Search" at bounding box center [1092, 339] width 77 height 26
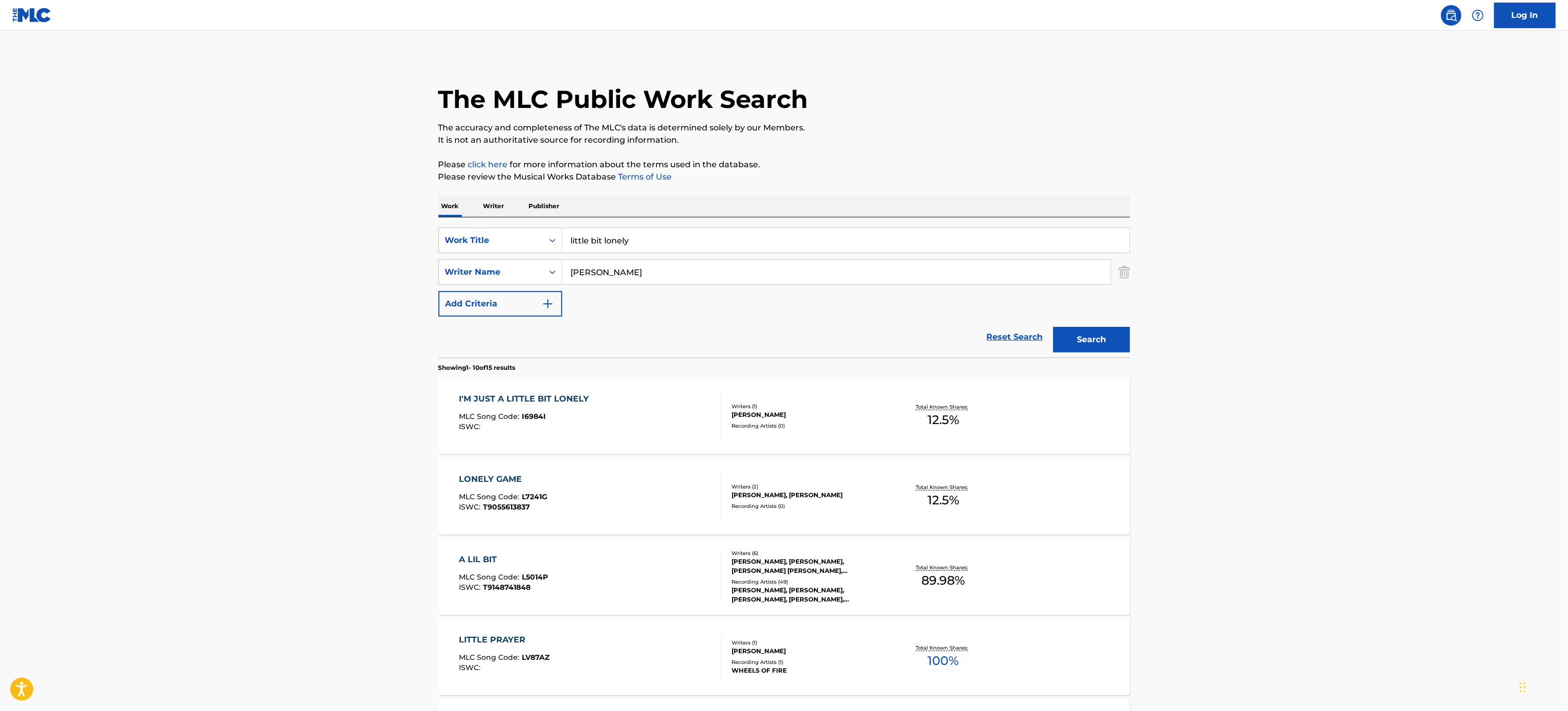
click at [590, 412] on div "I'M JUST A LITTLE BIT LONELY MLC Song Code : I6984I ISWC :" at bounding box center [527, 416] width 135 height 46
